Goal: Communication & Community: Answer question/provide support

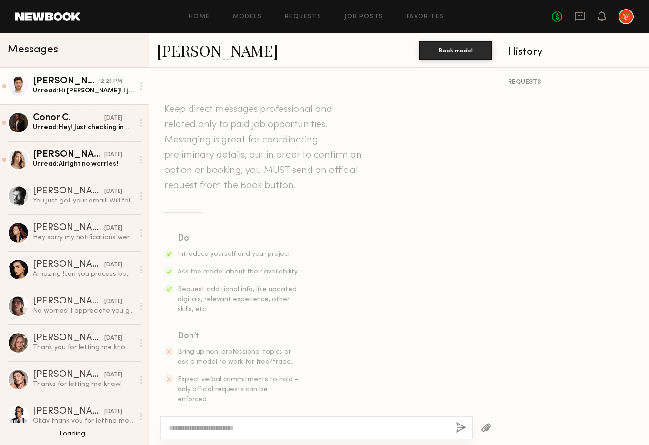
click at [66, 85] on div "[PERSON_NAME]" at bounding box center [66, 82] width 66 height 10
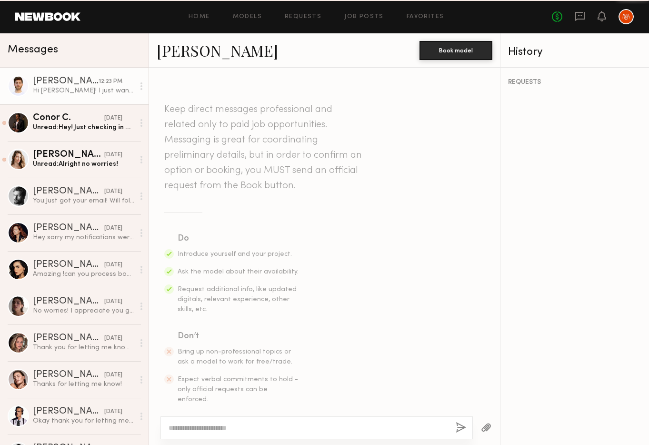
scroll to position [982, 0]
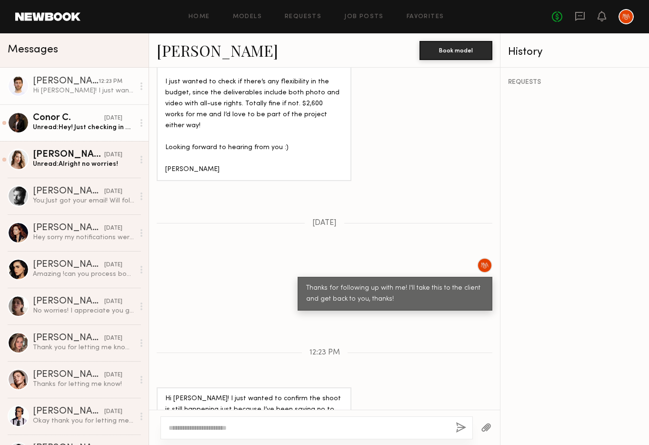
click at [60, 135] on link "Conor C. [DATE] Unread: Hey! Just checking in on this! Looking forward to heari…" at bounding box center [74, 122] width 148 height 37
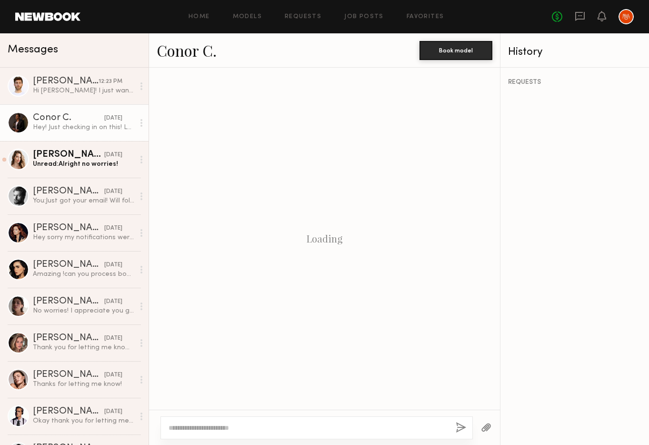
scroll to position [1393, 0]
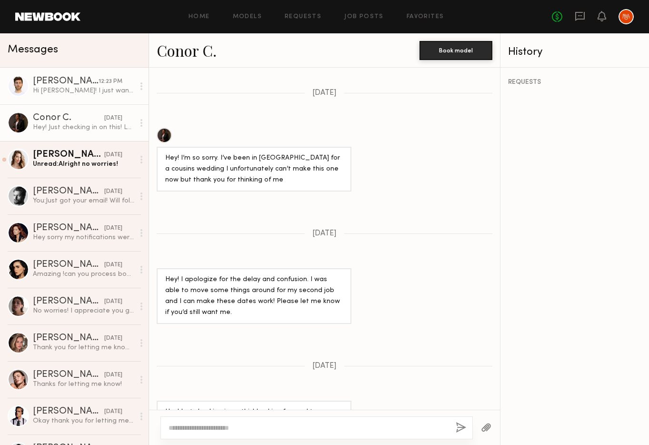
click at [62, 84] on div "[PERSON_NAME]" at bounding box center [66, 82] width 66 height 10
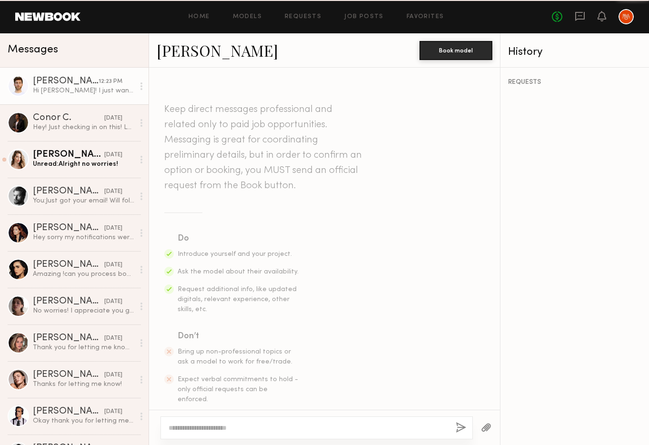
scroll to position [982, 0]
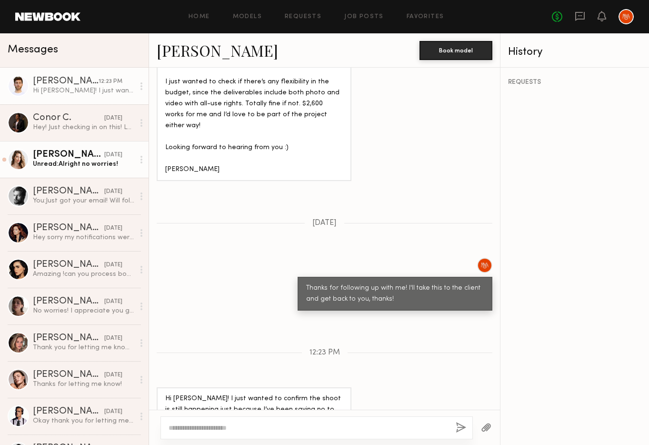
click at [71, 158] on div "[PERSON_NAME]" at bounding box center [68, 155] width 71 height 10
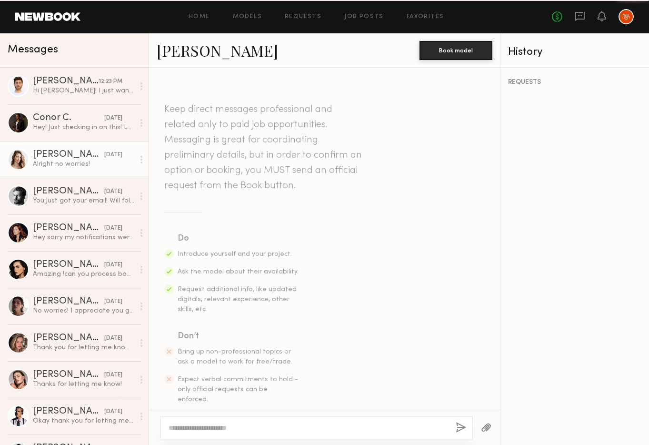
scroll to position [1167, 0]
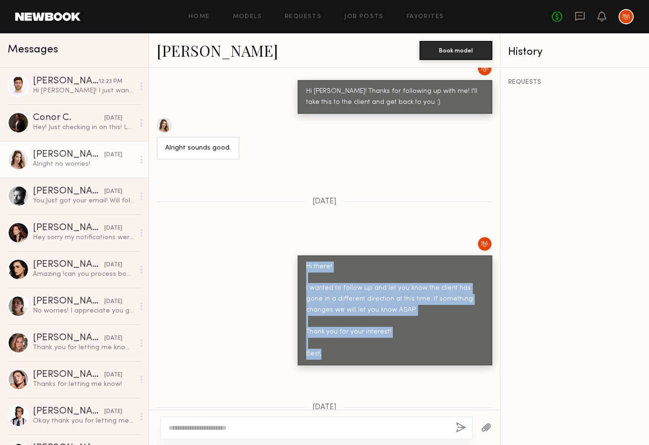
drag, startPoint x: 306, startPoint y: 202, endPoint x: 332, endPoint y: 291, distance: 92.3
click at [332, 291] on div "Hi there! I wanted to follow up and let you know the client has gone in a diffe…" at bounding box center [395, 310] width 178 height 99
copy div "Hi there! I wanted to follow up and let you know the client has gone in a diffe…"
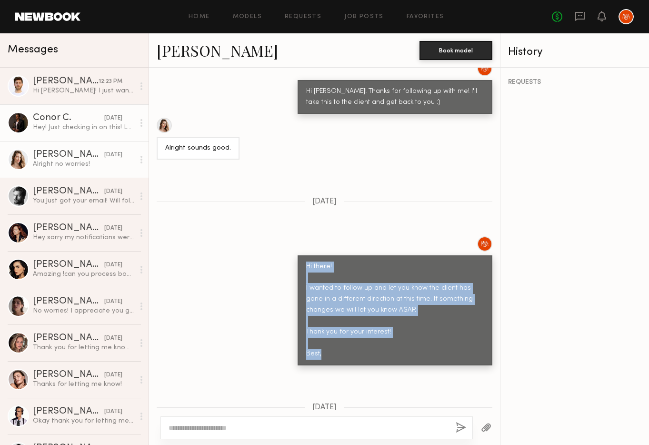
click at [56, 125] on div "Hey! Just checking in on this! Looking forward to hearing from you!" at bounding box center [83, 127] width 101 height 9
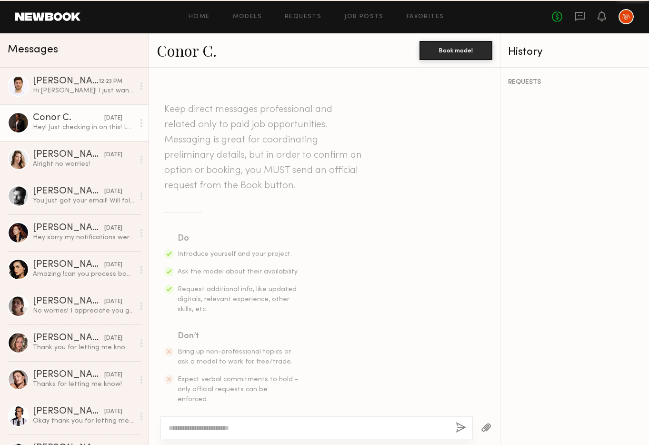
scroll to position [1393, 0]
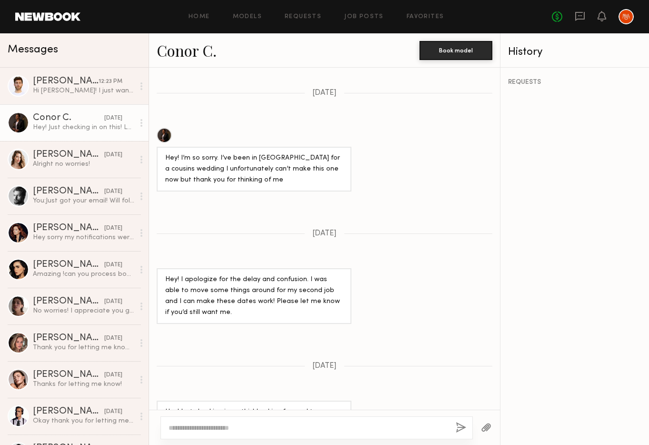
click at [279, 428] on textarea at bounding box center [307, 428] width 279 height 10
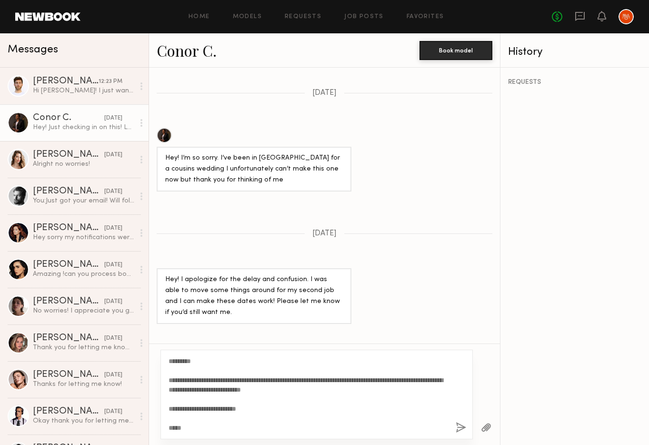
drag, startPoint x: 351, startPoint y: 392, endPoint x: 185, endPoint y: 391, distance: 166.6
click at [185, 391] on textarea "**********" at bounding box center [307, 394] width 279 height 76
type textarea "**********"
click at [457, 429] on button "button" at bounding box center [460, 428] width 10 height 12
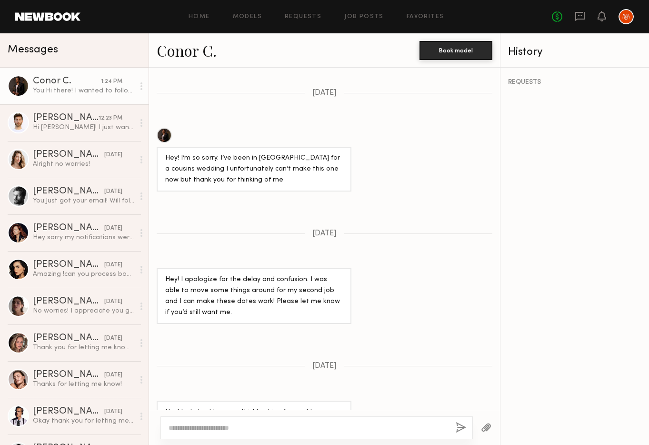
scroll to position [1640, 0]
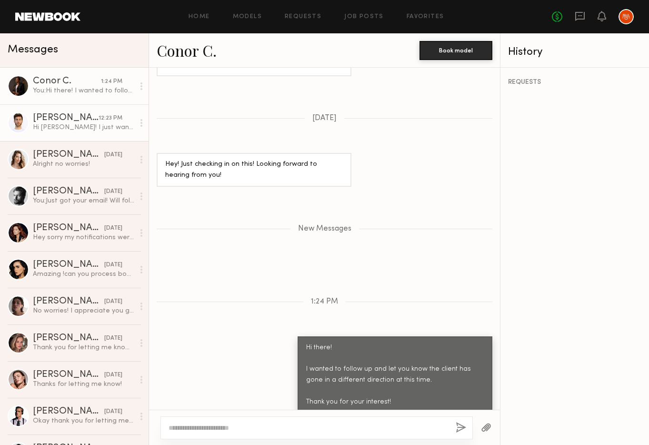
click at [59, 114] on div "[PERSON_NAME]" at bounding box center [66, 118] width 66 height 10
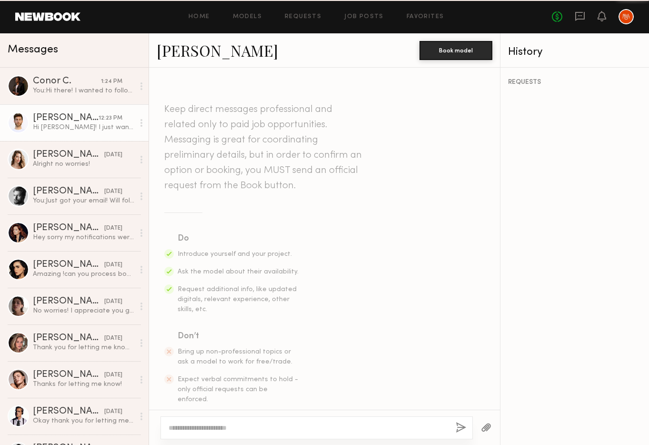
scroll to position [982, 0]
